Goal: Task Accomplishment & Management: Complete application form

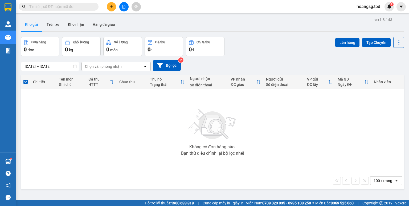
click at [110, 8] on icon "plus" at bounding box center [112, 7] width 4 height 4
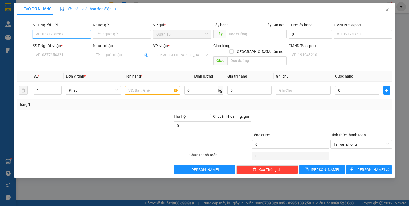
click at [62, 34] on input "SĐT Người Gửi" at bounding box center [62, 34] width 58 height 9
click at [79, 36] on input "SĐT Người Gửi" at bounding box center [62, 34] width 58 height 9
click at [77, 34] on input "0905407" at bounding box center [62, 34] width 58 height 9
drag, startPoint x: 71, startPoint y: 43, endPoint x: 55, endPoint y: 70, distance: 31.5
click at [70, 44] on div "0905407737 - mai" at bounding box center [62, 45] width 52 height 6
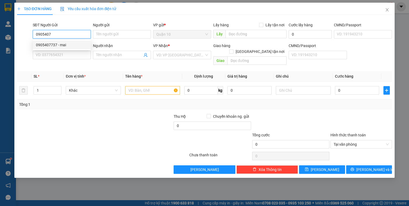
type input "0905407737"
type input "mai"
type input "079159030651"
type input "0358523317"
type input "trâm"
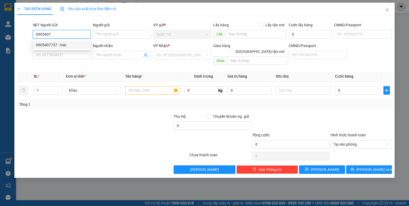
type input "cs 97"
type input "079185029406"
type input "0905407737"
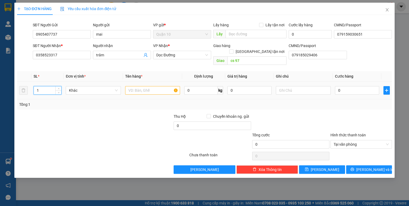
click at [48, 86] on input "1" at bounding box center [47, 90] width 27 height 8
type input "2"
click at [132, 86] on input "text" at bounding box center [152, 90] width 55 height 9
type input "BỌC XANH+ BỌC ĐEN ĐỒ ĂN"
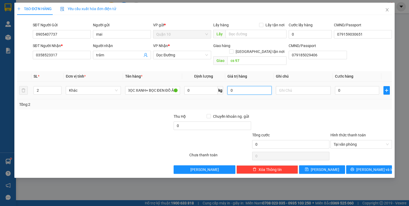
click at [230, 86] on input "0" at bounding box center [249, 90] width 44 height 9
type input "500.000"
drag, startPoint x: 289, startPoint y: 109, endPoint x: 294, endPoint y: 108, distance: 4.8
click at [294, 114] on div at bounding box center [290, 123] width 78 height 19
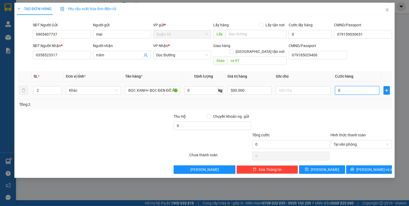
click at [337, 86] on input "0" at bounding box center [357, 90] width 44 height 9
type input "8"
type input "80.000"
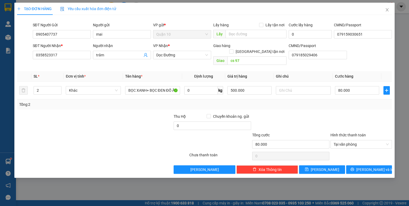
drag, startPoint x: 333, startPoint y: 109, endPoint x: 261, endPoint y: 125, distance: 74.2
click at [332, 114] on div at bounding box center [361, 123] width 63 height 19
click at [176, 122] on input "0" at bounding box center [211, 126] width 77 height 9
type input "20.000"
click at [149, 132] on div at bounding box center [157, 141] width 63 height 19
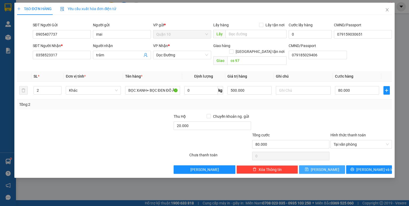
drag, startPoint x: 341, startPoint y: 165, endPoint x: 346, endPoint y: 155, distance: 11.5
click at [341, 166] on button "[PERSON_NAME]" at bounding box center [322, 170] width 46 height 9
type input "1"
type input "0"
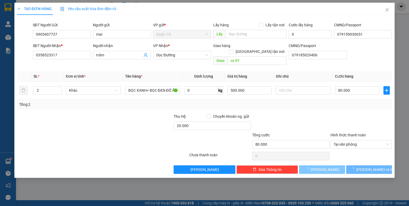
type input "0"
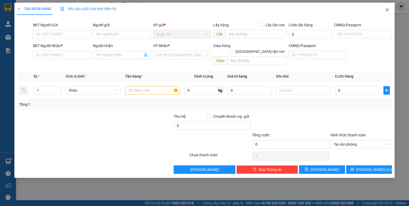
click at [387, 11] on icon "close" at bounding box center [387, 9] width 3 height 3
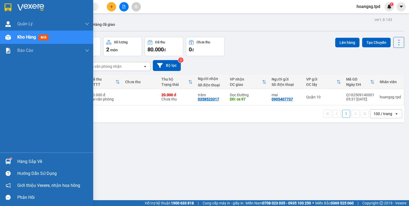
click at [20, 163] on div "Hàng sắp về" at bounding box center [53, 162] width 72 height 8
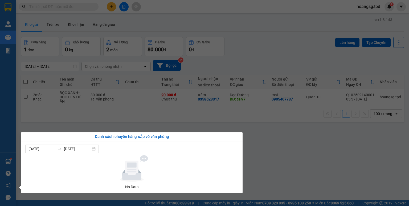
click at [264, 54] on section "Kết quả tìm kiếm ( 0 ) Bộ lọc No Data hoangsg.tpd 1 Quản Lý Quản lý khách hàng …" at bounding box center [204, 103] width 409 height 206
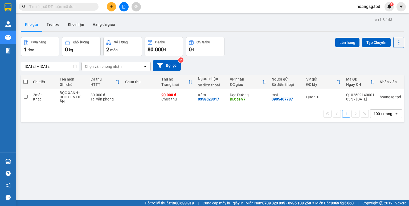
click at [106, 5] on div at bounding box center [124, 6] width 40 height 9
click at [110, 5] on icon "plus" at bounding box center [112, 7] width 4 height 4
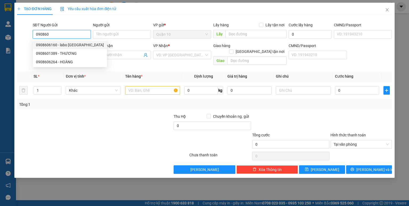
click at [54, 44] on div "0908606160 - labo [GEOGRAPHIC_DATA]" at bounding box center [70, 45] width 68 height 6
type input "0908606160"
type input "labo [GEOGRAPHIC_DATA]"
type input "079069004586"
type input "0932628716"
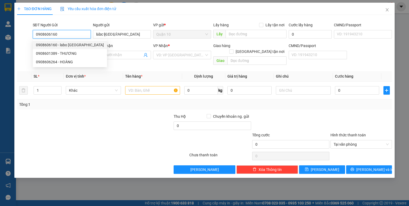
type input "NK 27"
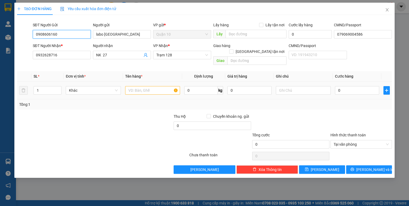
type input "0908606160"
click at [142, 87] on input "text" at bounding box center [152, 90] width 55 height 9
type input "HỘP VÀNG NK"
click at [229, 86] on input "0" at bounding box center [249, 90] width 44 height 9
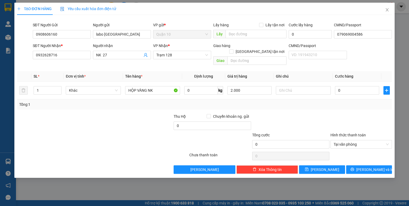
type input "2.000.000"
drag, startPoint x: 332, startPoint y: 111, endPoint x: 336, endPoint y: 101, distance: 10.8
click at [332, 114] on div at bounding box center [361, 123] width 63 height 19
click at [338, 86] on input "0" at bounding box center [357, 90] width 44 height 9
type input "4"
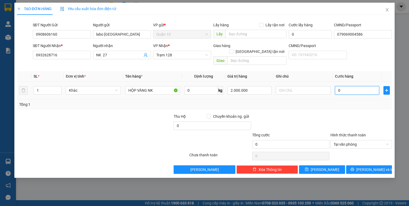
type input "4"
type input "40"
click at [337, 105] on div "Transit Pickup Surcharge Ids Transit Deliver Surcharge Ids Transit Deliver Surc…" at bounding box center [204, 96] width 375 height 155
type input "40.000"
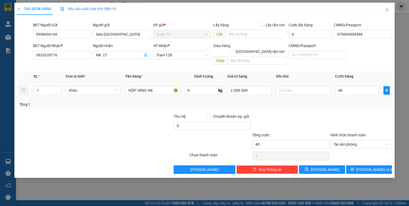
type input "40.000"
click at [329, 166] on button "[PERSON_NAME]" at bounding box center [322, 170] width 46 height 9
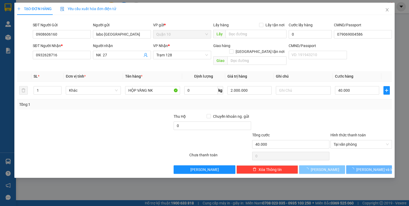
type input "0"
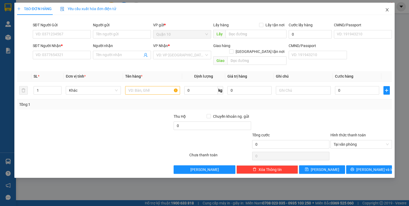
click at [387, 9] on icon "close" at bounding box center [387, 10] width 4 height 4
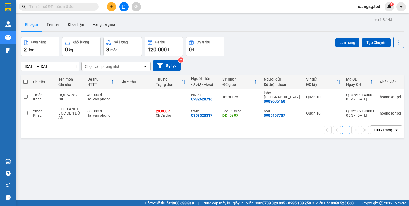
click at [24, 83] on span at bounding box center [25, 82] width 4 height 4
click at [26, 79] on input "checkbox" at bounding box center [26, 79] width 0 height 0
checkbox input "true"
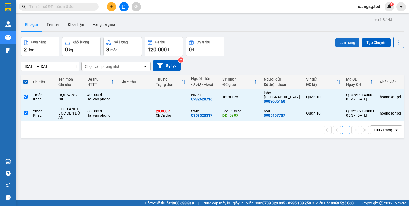
click at [335, 42] on button "Lên hàng" at bounding box center [347, 43] width 24 height 10
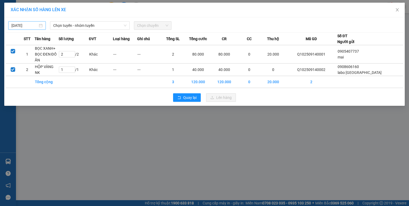
click at [17, 26] on input "[DATE]" at bounding box center [24, 26] width 26 height 6
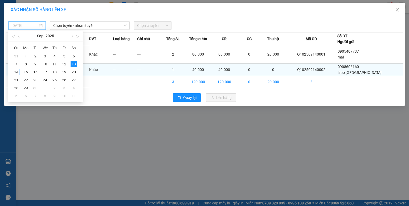
drag, startPoint x: 18, startPoint y: 71, endPoint x: 21, endPoint y: 68, distance: 4.3
click at [18, 71] on div "14" at bounding box center [16, 72] width 6 height 6
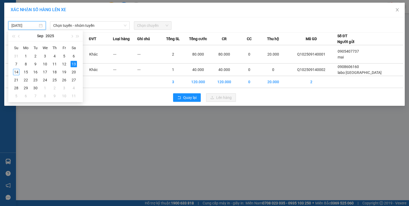
type input "[DATE]"
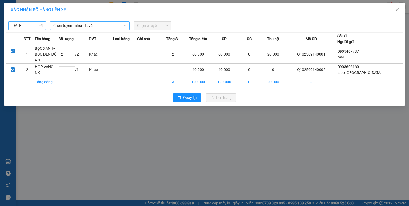
click at [70, 28] on span "Chọn tuyến - nhóm tuyến" at bounding box center [89, 26] width 73 height 8
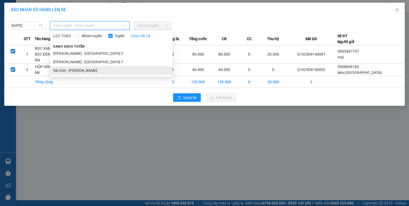
drag, startPoint x: 68, startPoint y: 70, endPoint x: 105, endPoint y: 48, distance: 43.3
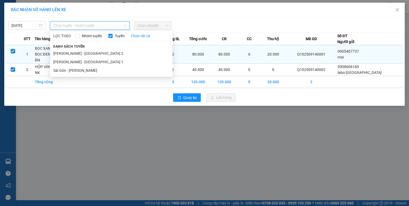
click at [69, 70] on li "Sài Gòn - [PERSON_NAME]" at bounding box center [111, 70] width 122 height 9
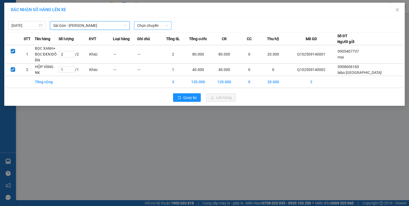
click at [143, 28] on span "Chọn chuyến" at bounding box center [152, 26] width 31 height 8
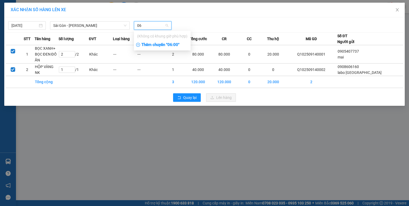
type input "06"
click at [143, 43] on div "Thêm chuyến " 06:00 "" at bounding box center [162, 44] width 57 height 9
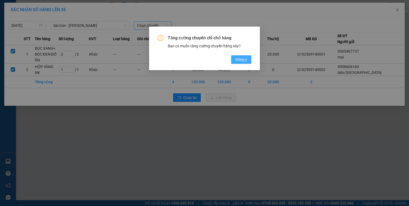
click at [234, 59] on button "Đồng ý" at bounding box center [241, 59] width 20 height 9
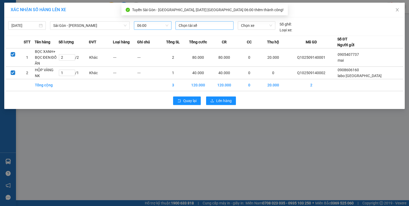
click at [199, 27] on div at bounding box center [204, 25] width 55 height 6
type input "THUA"
click at [197, 35] on div "[PERSON_NAME]" at bounding box center [215, 36] width 73 height 6
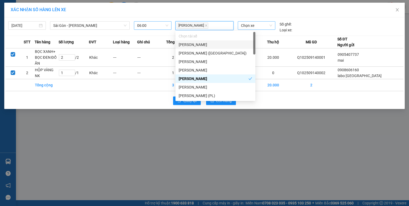
click at [248, 27] on span "Chọn xe" at bounding box center [256, 26] width 31 height 8
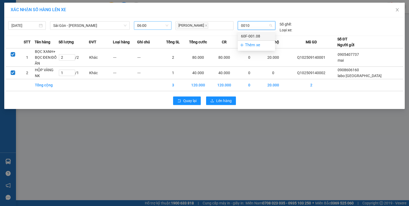
type input "00108"
click at [248, 36] on div "60F-001.08" at bounding box center [256, 36] width 31 height 6
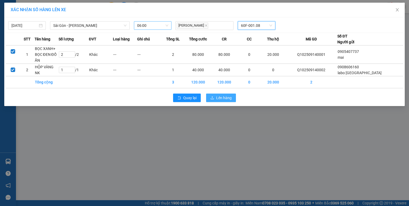
click at [228, 95] on span "Lên hàng" at bounding box center [223, 98] width 15 height 6
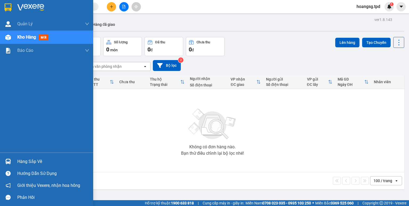
click at [18, 159] on div "Hàng sắp về" at bounding box center [53, 162] width 72 height 8
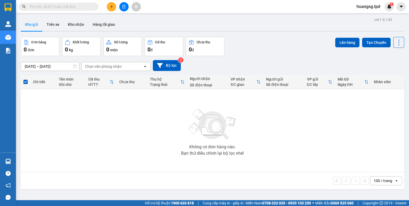
drag, startPoint x: 149, startPoint y: 118, endPoint x: 133, endPoint y: 66, distance: 54.6
click at [149, 118] on section "Kết quả tìm kiếm ( 0 ) Bộ lọc No Data hoangsg.tpd 1 Quản Lý Quản lý khách hàng …" at bounding box center [204, 103] width 409 height 206
click at [113, 9] on button at bounding box center [111, 6] width 9 height 9
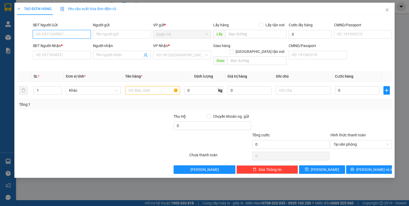
click at [68, 35] on input "SĐT Người Gửi" at bounding box center [62, 34] width 58 height 9
click at [63, 33] on input "0973882" at bounding box center [62, 34] width 58 height 9
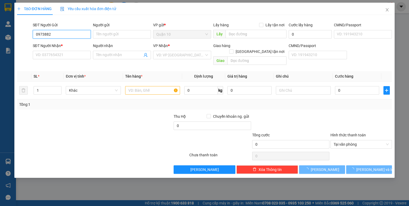
click at [68, 35] on input "0973882" at bounding box center [62, 34] width 58 height 9
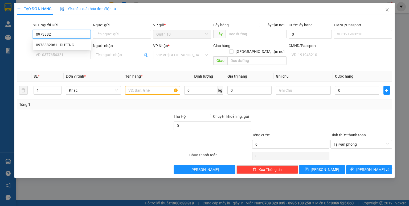
click at [69, 35] on input "0973882" at bounding box center [62, 34] width 58 height 9
click at [71, 42] on div "0973882061 - DƯƠNG" at bounding box center [62, 45] width 52 height 6
type input "0973882061"
type input "DƯƠNG"
type input "075183000958"
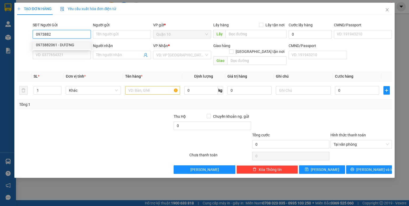
type input "0902977352"
type input "VÂN"
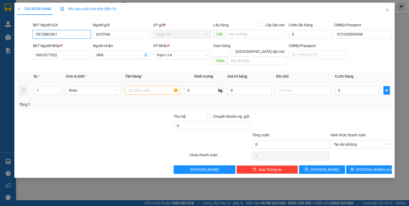
type input "0973882061"
click at [139, 87] on input "text" at bounding box center [152, 90] width 55 height 9
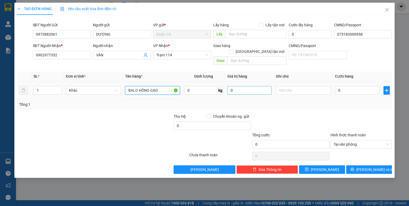
type input "BALO HỒNG GẠO"
click at [231, 86] on input "0" at bounding box center [249, 90] width 44 height 9
click at [291, 105] on div "Transit Pickup Surcharge Ids Transit Deliver Surcharge Ids Transit Deliver Surc…" at bounding box center [204, 96] width 375 height 155
type input "500.000"
click at [336, 86] on input "0" at bounding box center [357, 90] width 44 height 9
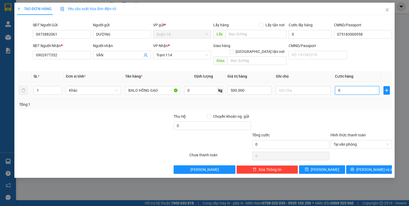
type input "5"
type input "50"
type input "50.000"
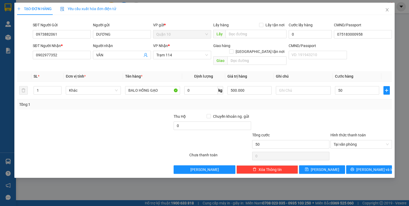
type input "50.000"
click at [338, 104] on div "Transit Pickup Surcharge Ids Transit Deliver Surcharge Ids Transit Deliver Surc…" at bounding box center [204, 96] width 375 height 155
click at [326, 167] on span "[PERSON_NAME]" at bounding box center [325, 170] width 28 height 6
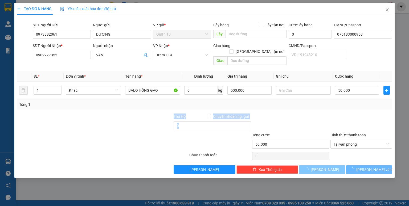
type input "0"
